Goal: Transaction & Acquisition: Download file/media

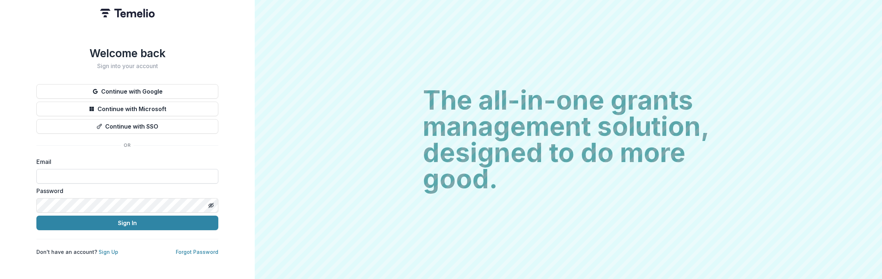
click at [78, 173] on input at bounding box center [127, 176] width 182 height 15
type input "**********"
click at [36, 216] on button "Sign In" at bounding box center [127, 223] width 182 height 15
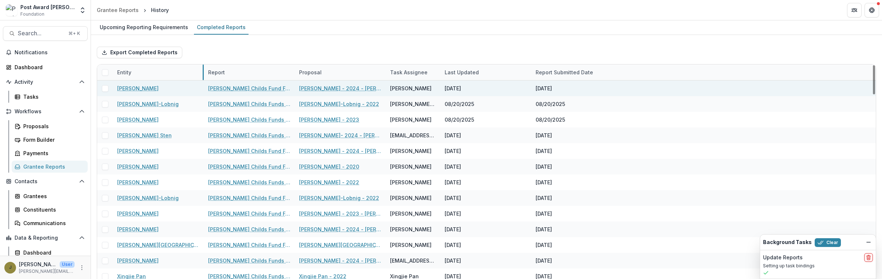
drag, startPoint x: 204, startPoint y: 76, endPoint x: 200, endPoint y: 84, distance: 9.0
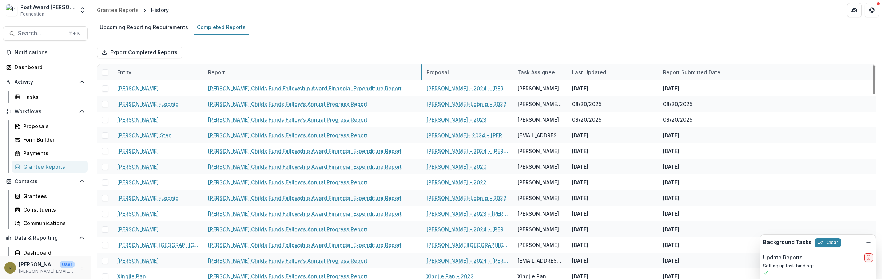
drag, startPoint x: 294, startPoint y: 73, endPoint x: 422, endPoint y: 70, distance: 127.5
click at [870, 242] on icon "Dismiss" at bounding box center [869, 242] width 6 height 6
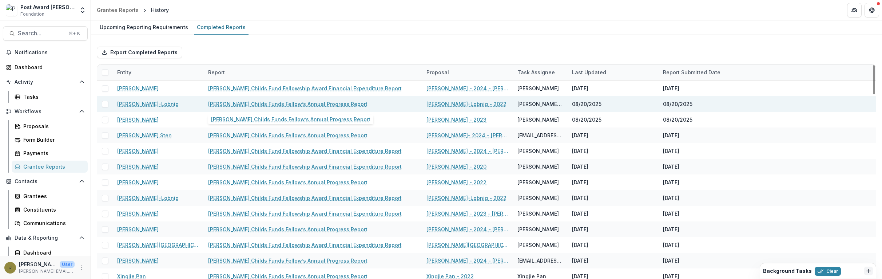
click at [277, 103] on link "[PERSON_NAME] Childs Funds Fellow’s Annual Progress Report" at bounding box center [287, 104] width 159 height 8
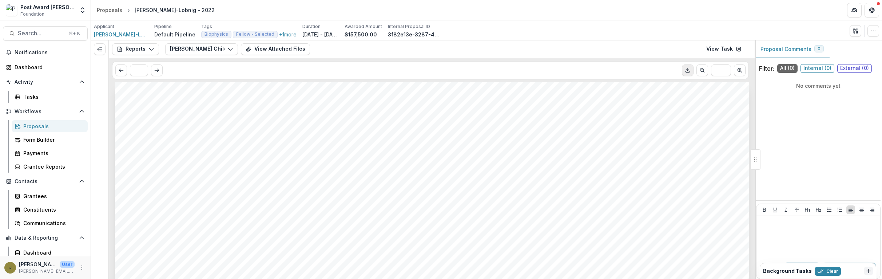
click at [686, 72] on icon "Download PDF" at bounding box center [688, 70] width 6 height 6
click at [271, 51] on button "View Attached Files" at bounding box center [275, 49] width 69 height 12
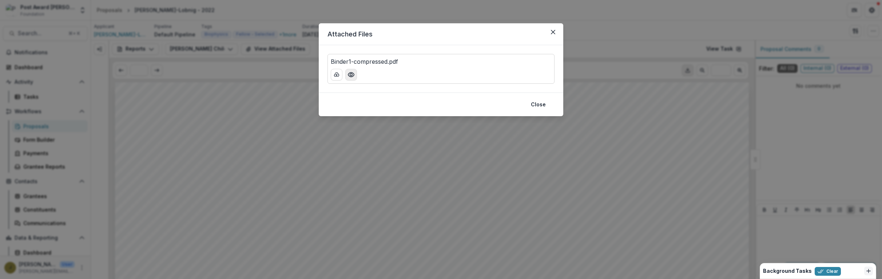
click at [348, 73] on icon "Preview Binder1-compressed.pdf" at bounding box center [351, 74] width 7 height 7
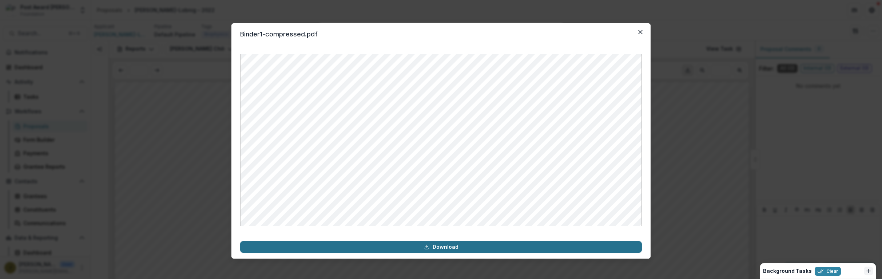
click at [376, 248] on link "Download" at bounding box center [441, 247] width 402 height 12
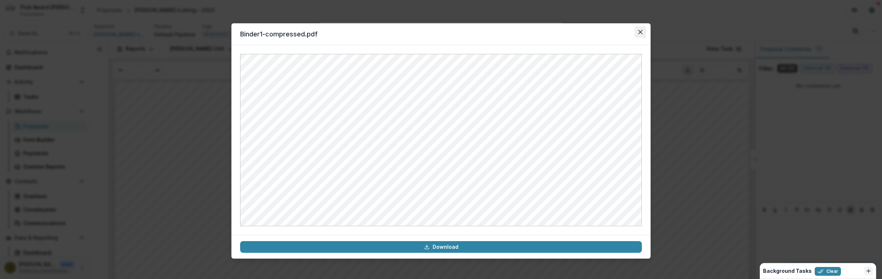
click at [640, 31] on icon "Close" at bounding box center [641, 32] width 4 height 4
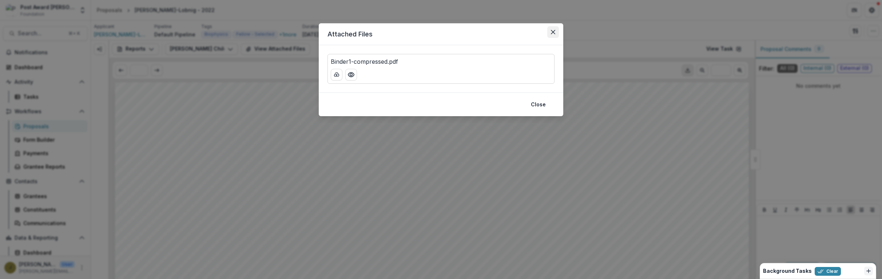
click at [553, 33] on icon "Close" at bounding box center [553, 32] width 4 height 4
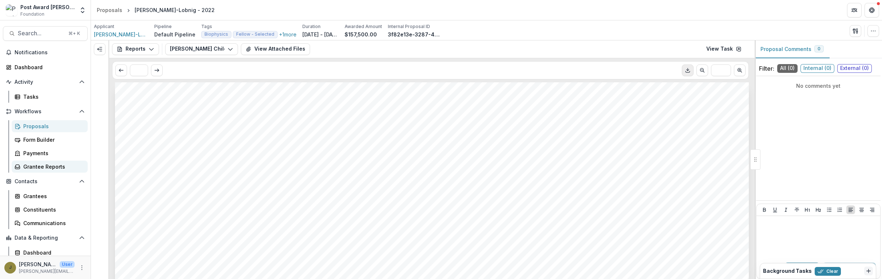
click at [39, 167] on div "Grantee Reports" at bounding box center [52, 167] width 59 height 8
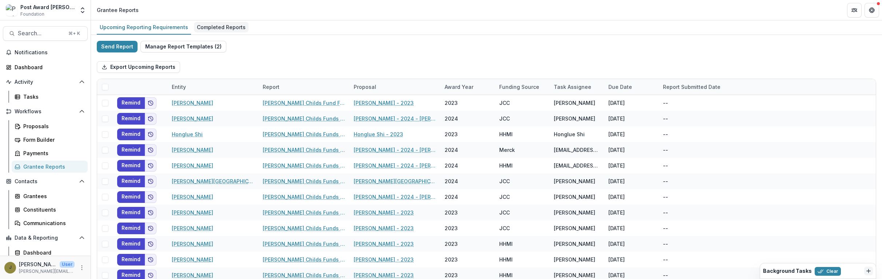
click at [225, 27] on div "Completed Reports" at bounding box center [221, 27] width 55 height 11
